Goal: Transaction & Acquisition: Purchase product/service

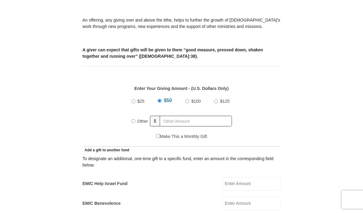
click at [133, 121] on input "Other" at bounding box center [133, 121] width 4 height 4
radio input "true"
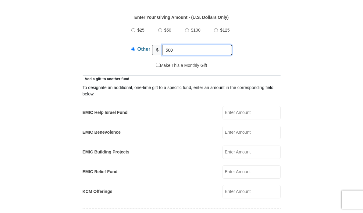
scroll to position [299, 0]
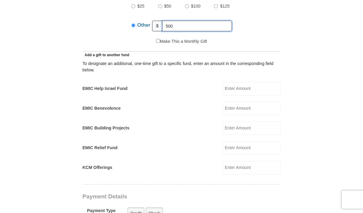
type input "500"
click at [236, 91] on input "EMIC Help Israel Fund" at bounding box center [251, 88] width 58 height 13
type input "50.00"
click at [249, 110] on input "EMIC Benevolence" at bounding box center [251, 108] width 58 height 13
click at [239, 149] on input "EMIC Relief Fund" at bounding box center [251, 148] width 58 height 13
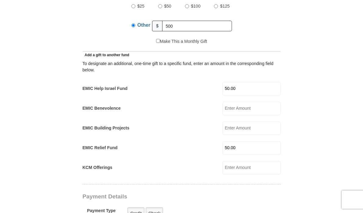
type input "50.00"
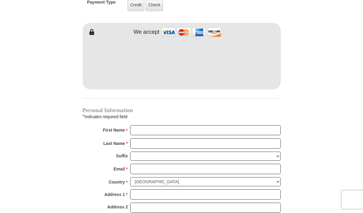
scroll to position [436, 0]
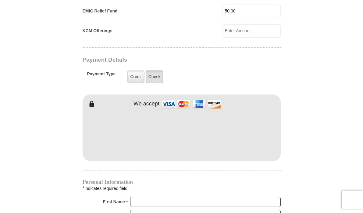
click at [157, 79] on label "Check" at bounding box center [154, 77] width 18 height 12
click at [0, 0] on input "Check" at bounding box center [0, 0] width 0 height 0
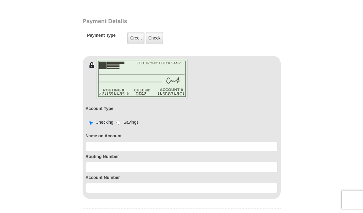
scroll to position [500, 0]
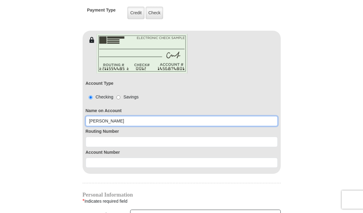
type input "[PERSON_NAME]"
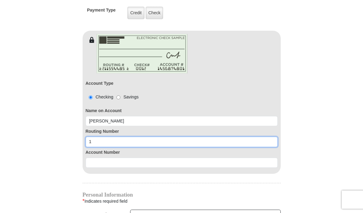
type input "104000058"
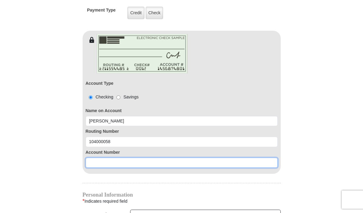
click at [100, 163] on input at bounding box center [182, 163] width 192 height 10
type input "1157265896"
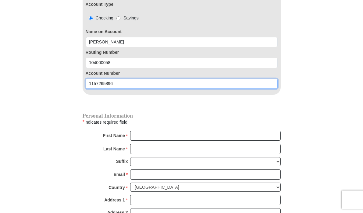
scroll to position [615, 0]
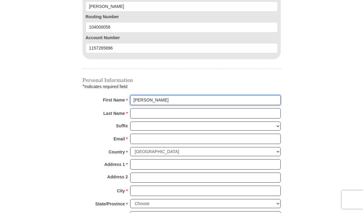
type input "[PERSON_NAME]"
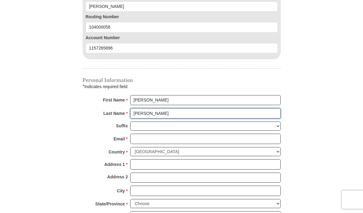
type input "[PERSON_NAME]"
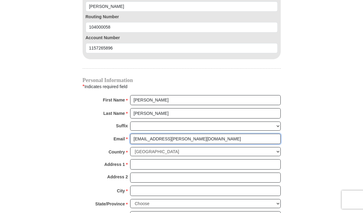
type input "[EMAIL_ADDRESS][PERSON_NAME][DOMAIN_NAME]"
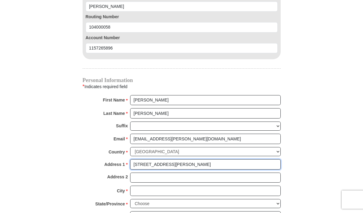
type input "[STREET_ADDRESS][PERSON_NAME]"
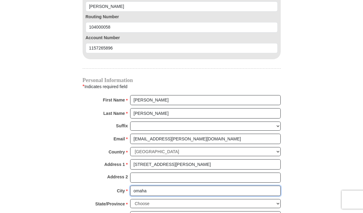
type input "omaha"
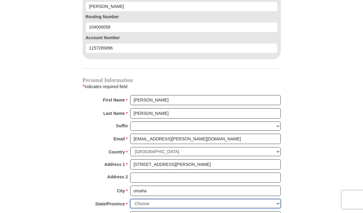
select select "NE"
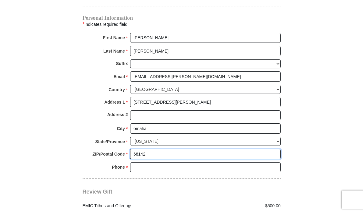
scroll to position [685, 0]
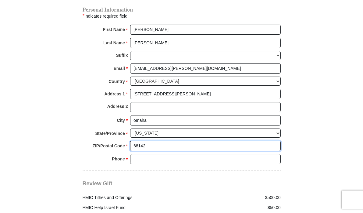
type input "68142"
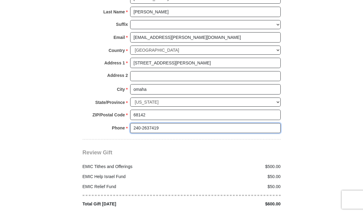
scroll to position [745, 0]
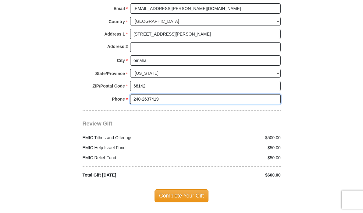
type input "240-2637419"
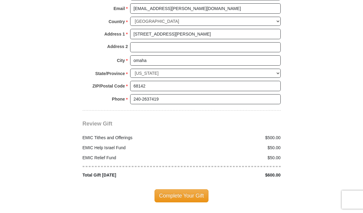
click at [218, 172] on div "$600.00" at bounding box center [232, 175] width 102 height 6
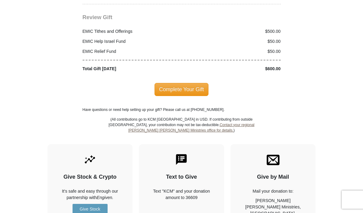
scroll to position [857, 0]
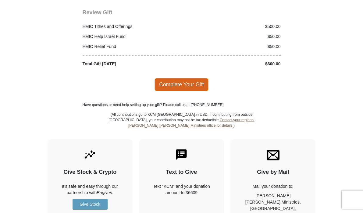
click at [174, 79] on span "Complete Your Gift" at bounding box center [181, 84] width 54 height 13
